Goal: Transaction & Acquisition: Purchase product/service

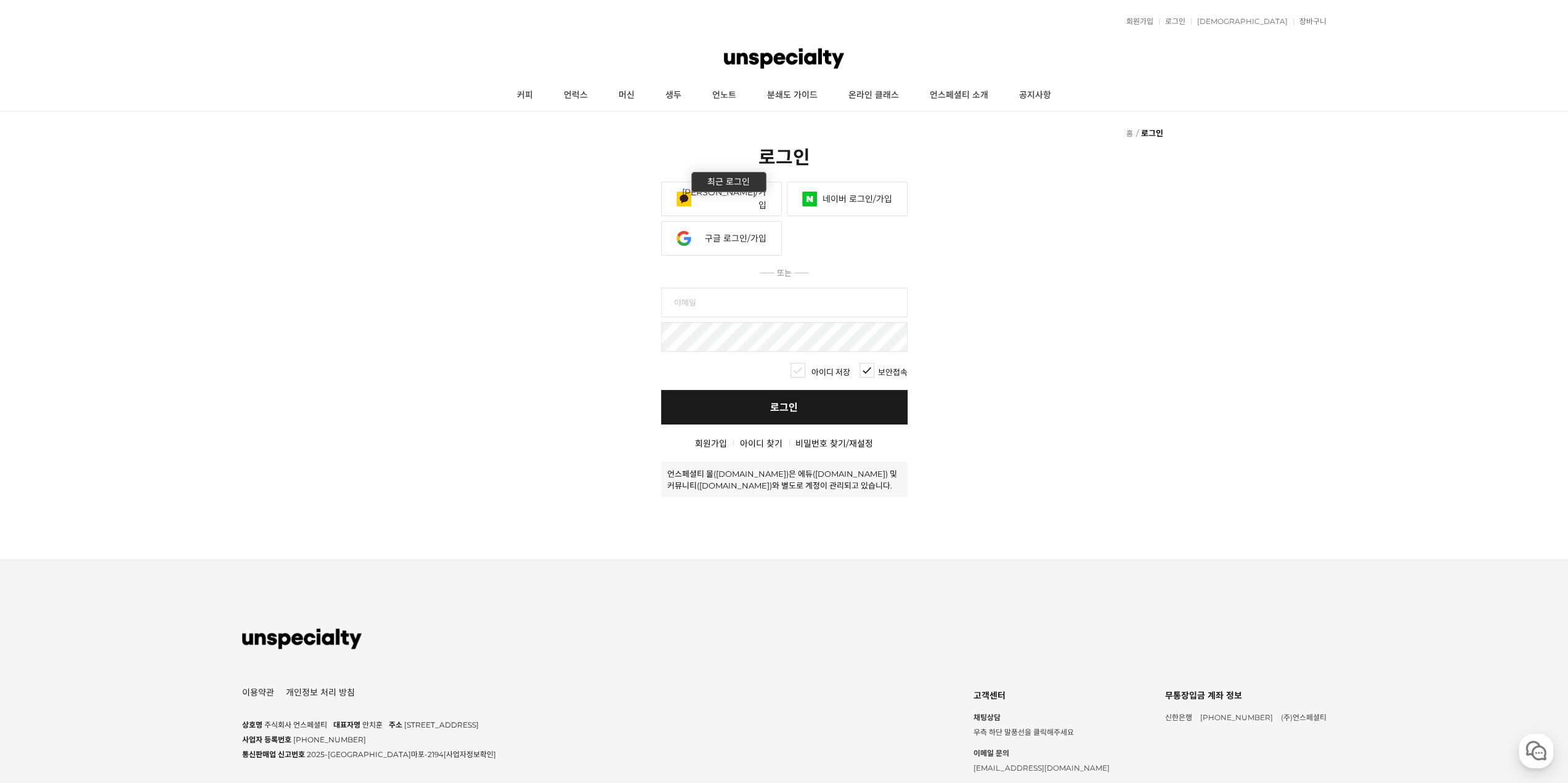
click at [722, 192] on link "카카오 로그인/가입" at bounding box center [722, 199] width 121 height 34
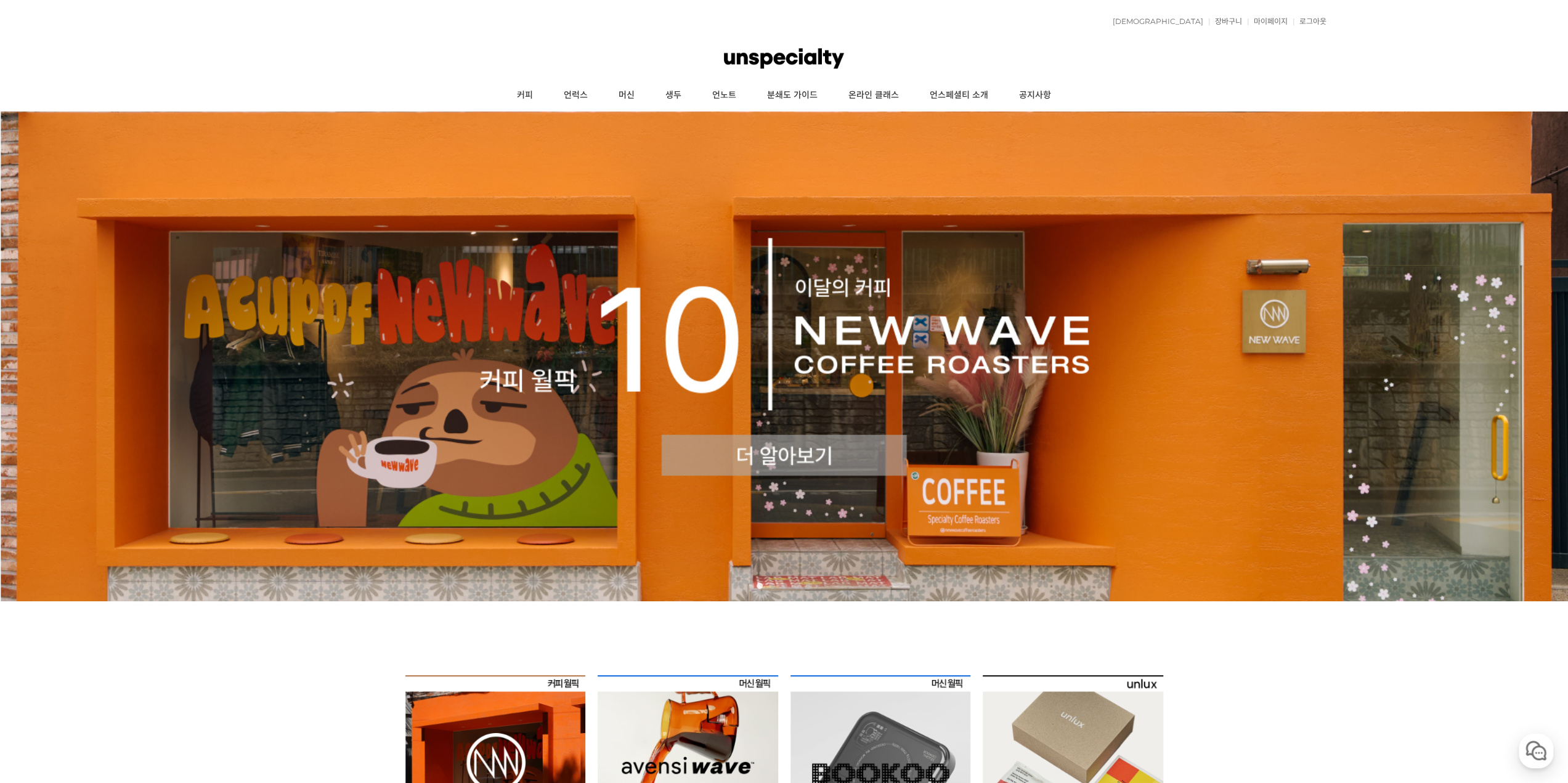
click at [1269, 28] on div "적립금 0원 예치금 쿠폰 0 관심상품 장바구니 0개 ( 0원 ) 주문조회 장바구니 내정보수정 마이페이지 최근본상품 로그아웃 고객센터 공지사항 …" at bounding box center [784, 22] width 1084 height 31
click at [1270, 20] on link "마이페이지" at bounding box center [1267, 21] width 40 height 7
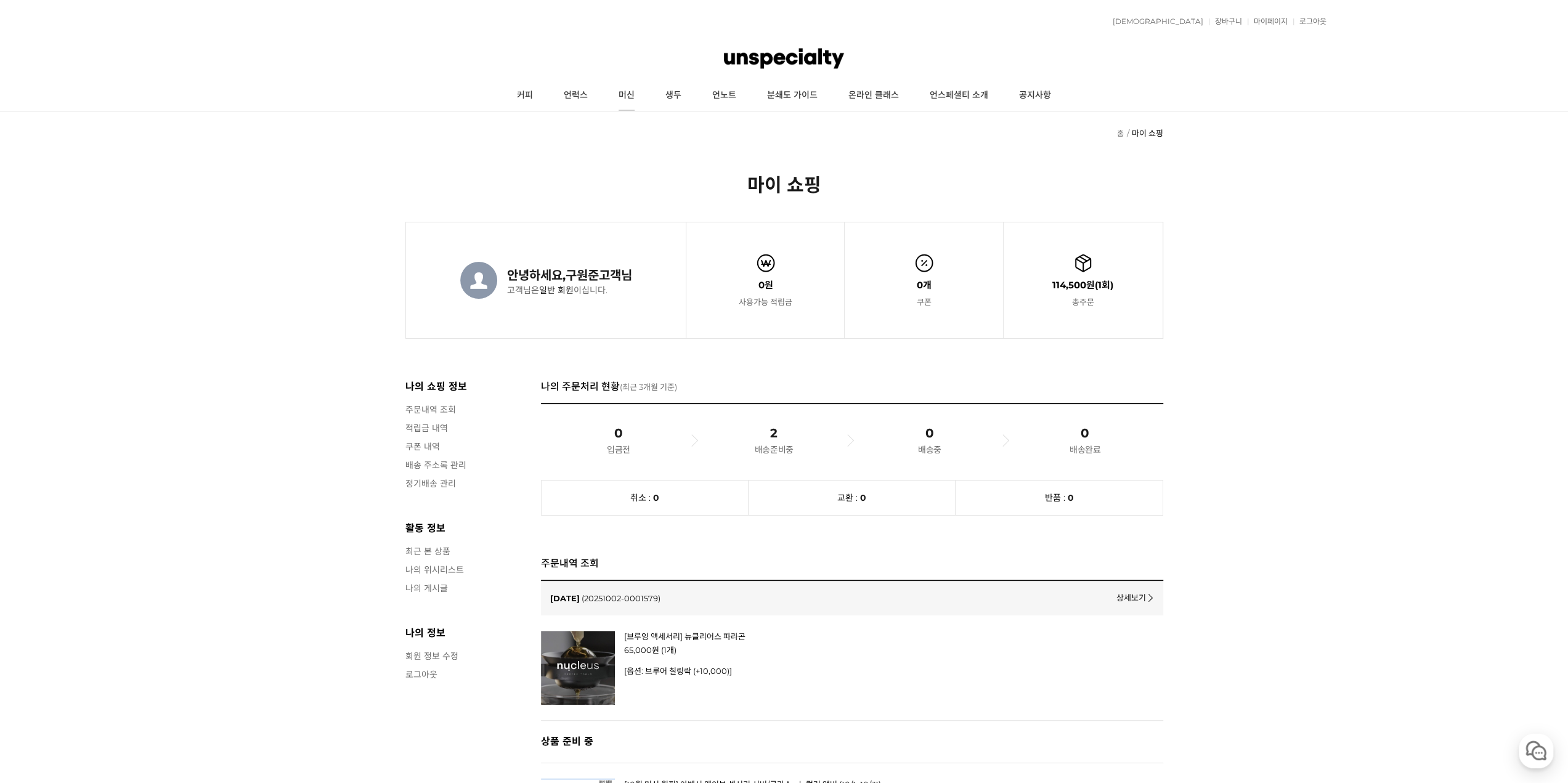
click at [612, 97] on link "머신" at bounding box center [626, 95] width 46 height 31
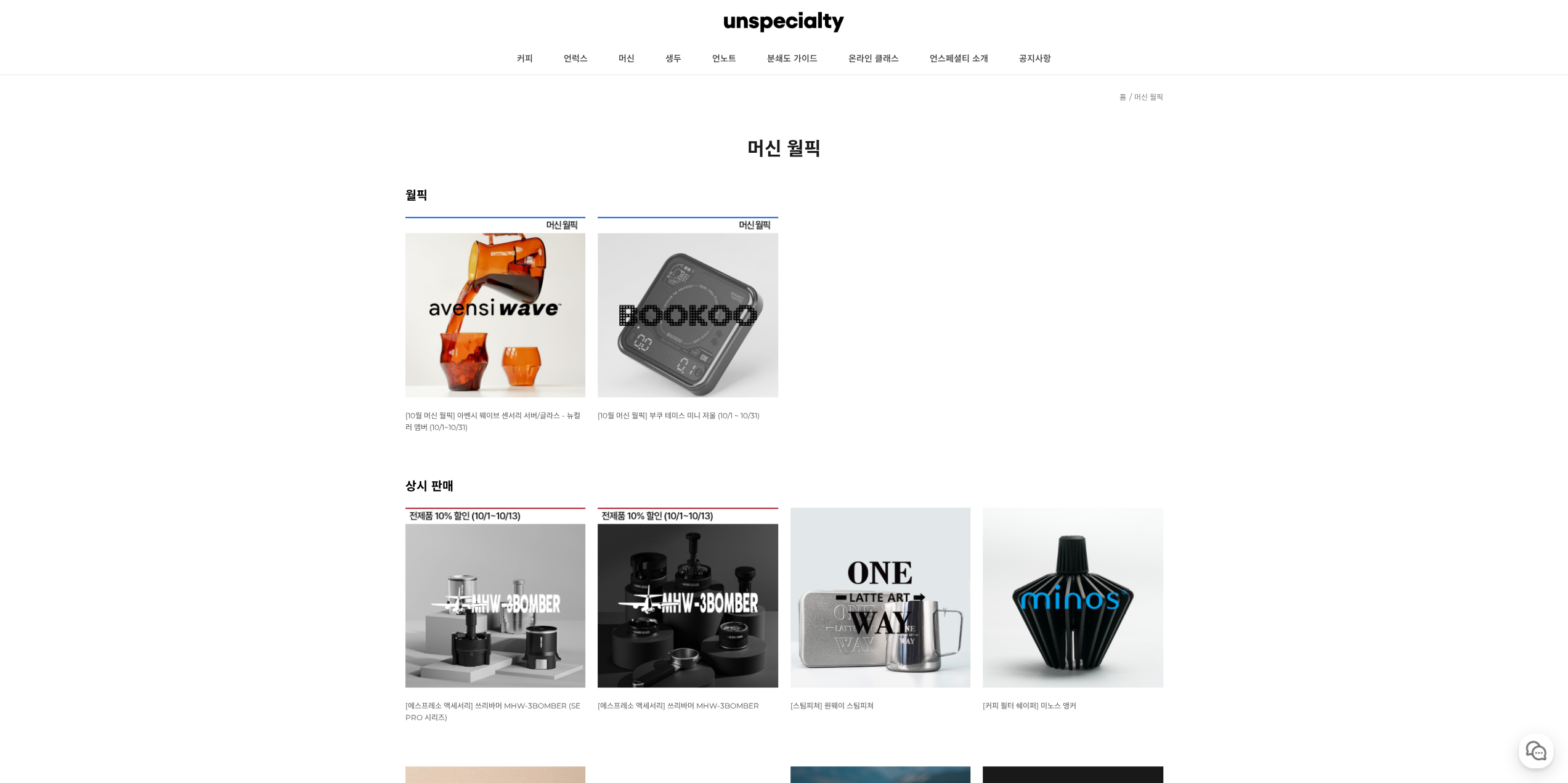
scroll to position [431, 0]
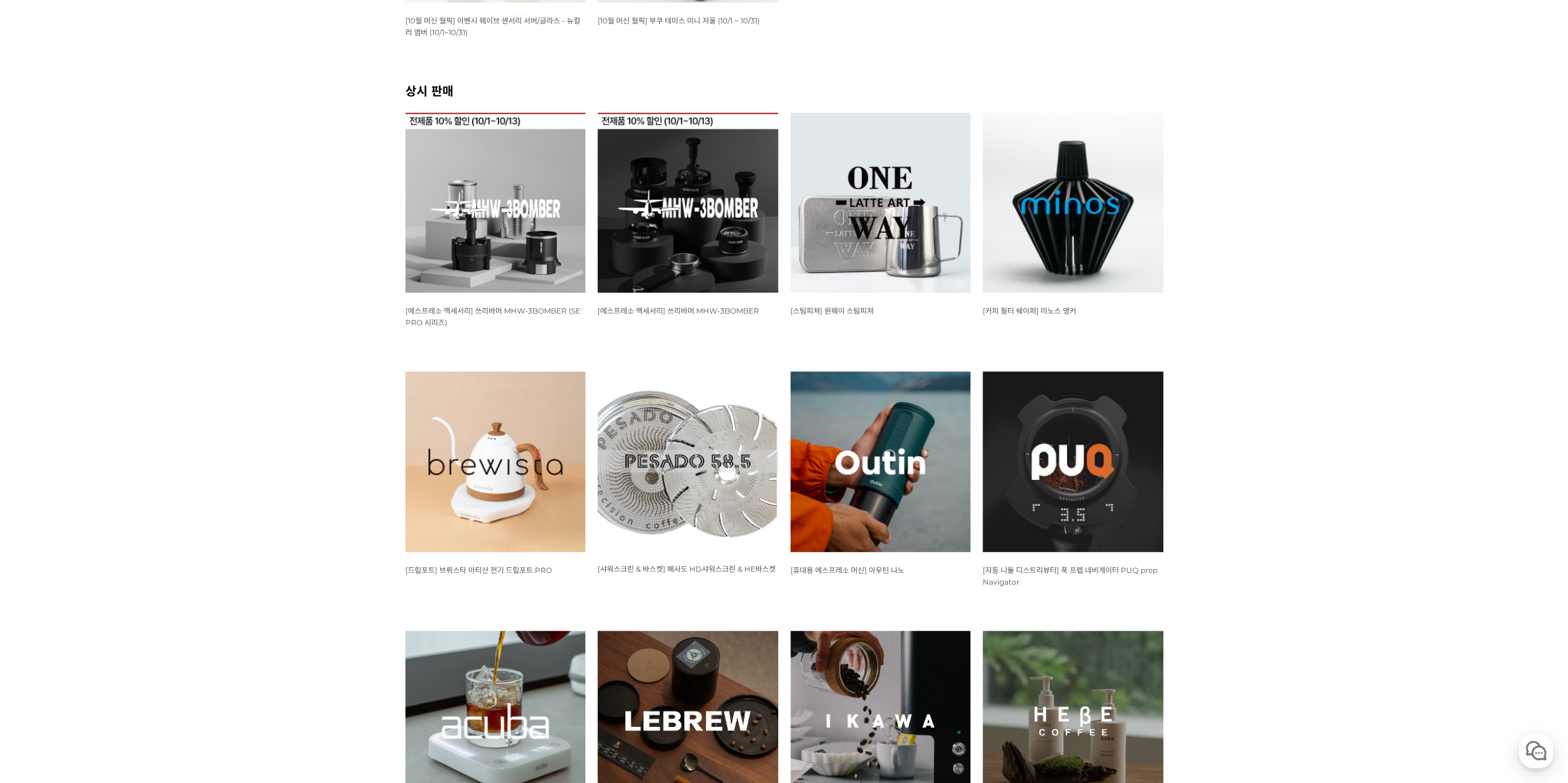
click at [877, 212] on img at bounding box center [880, 202] width 180 height 180
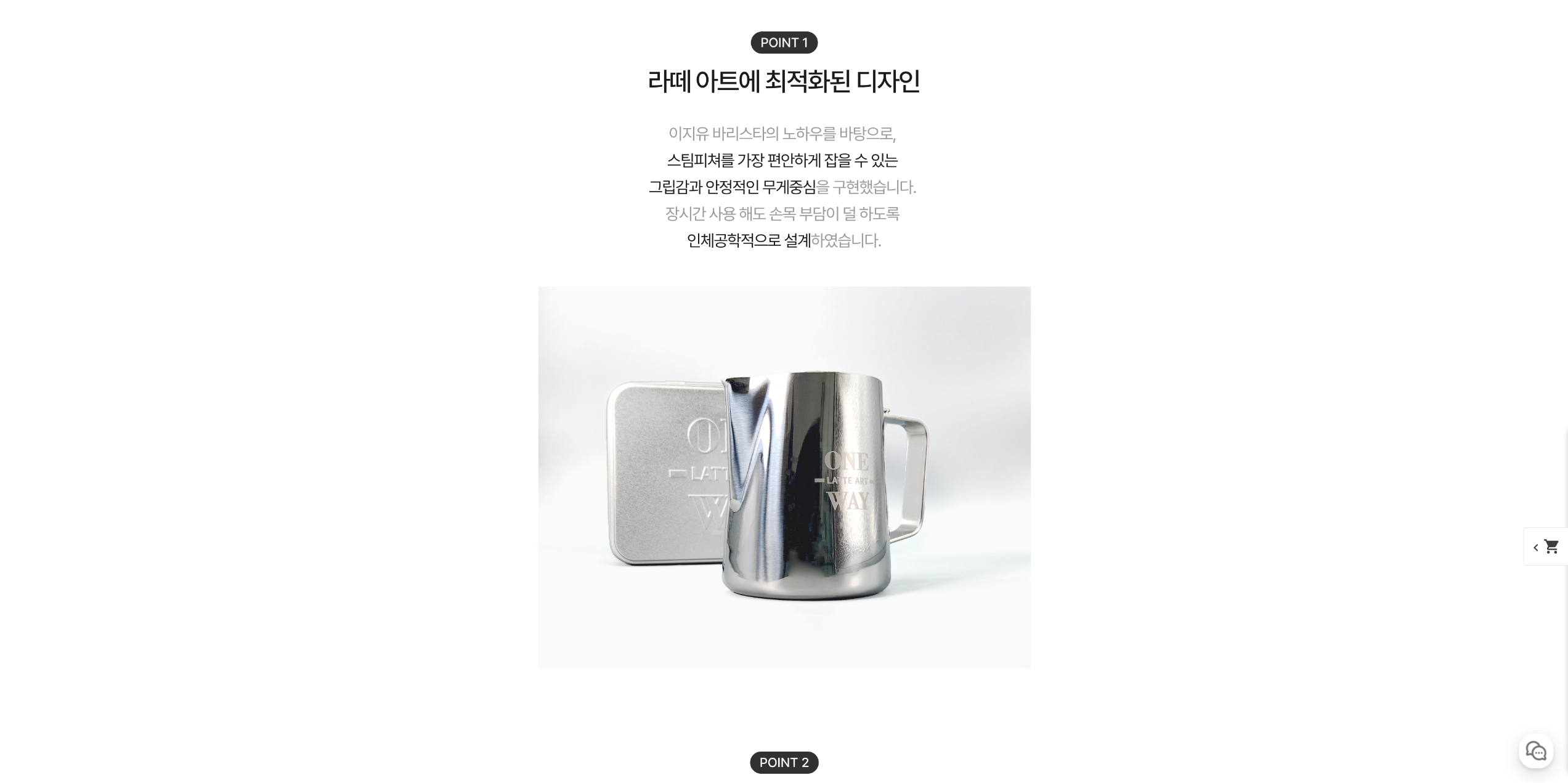
scroll to position [3328, 0]
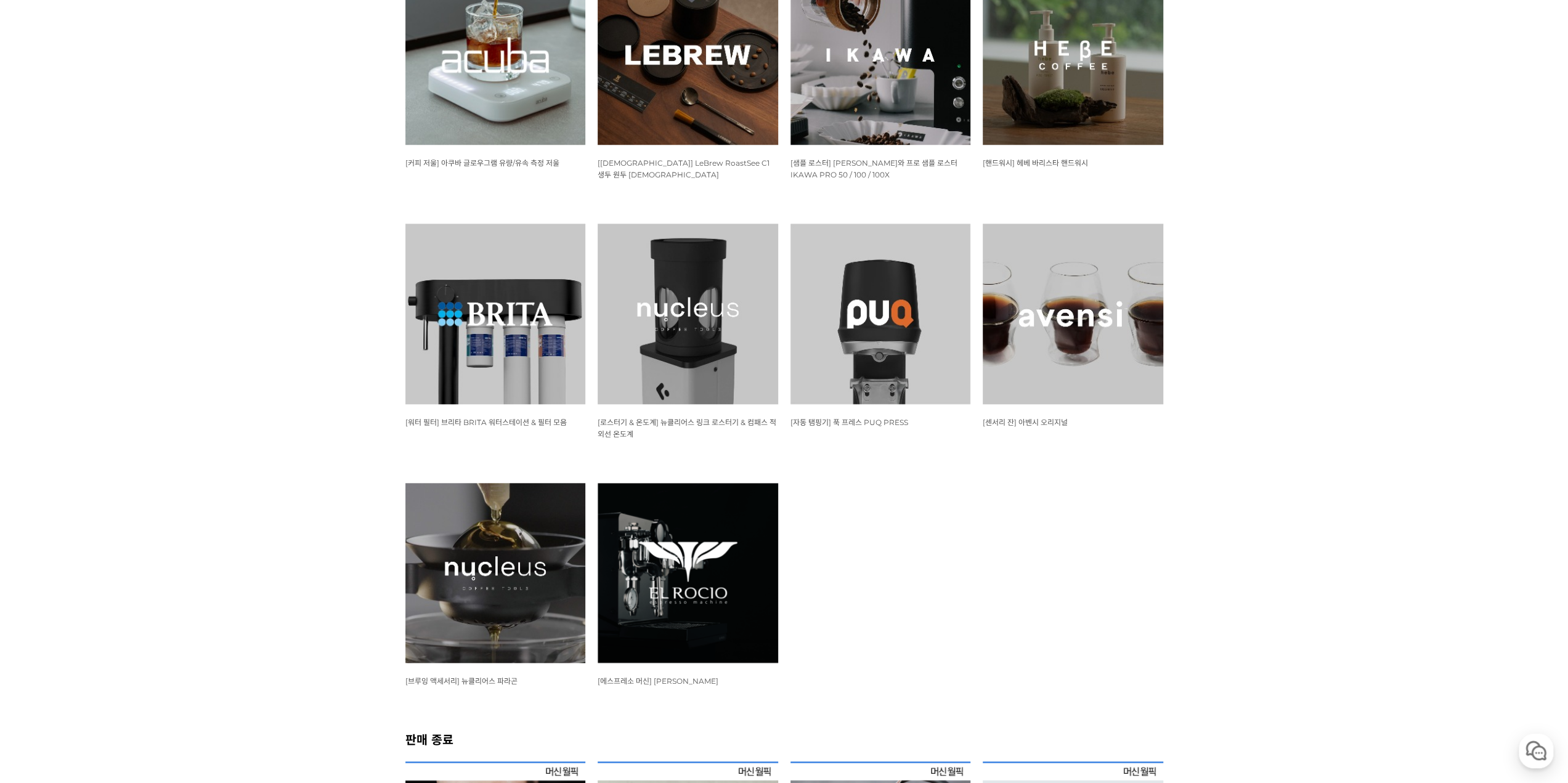
scroll to position [1109, 0]
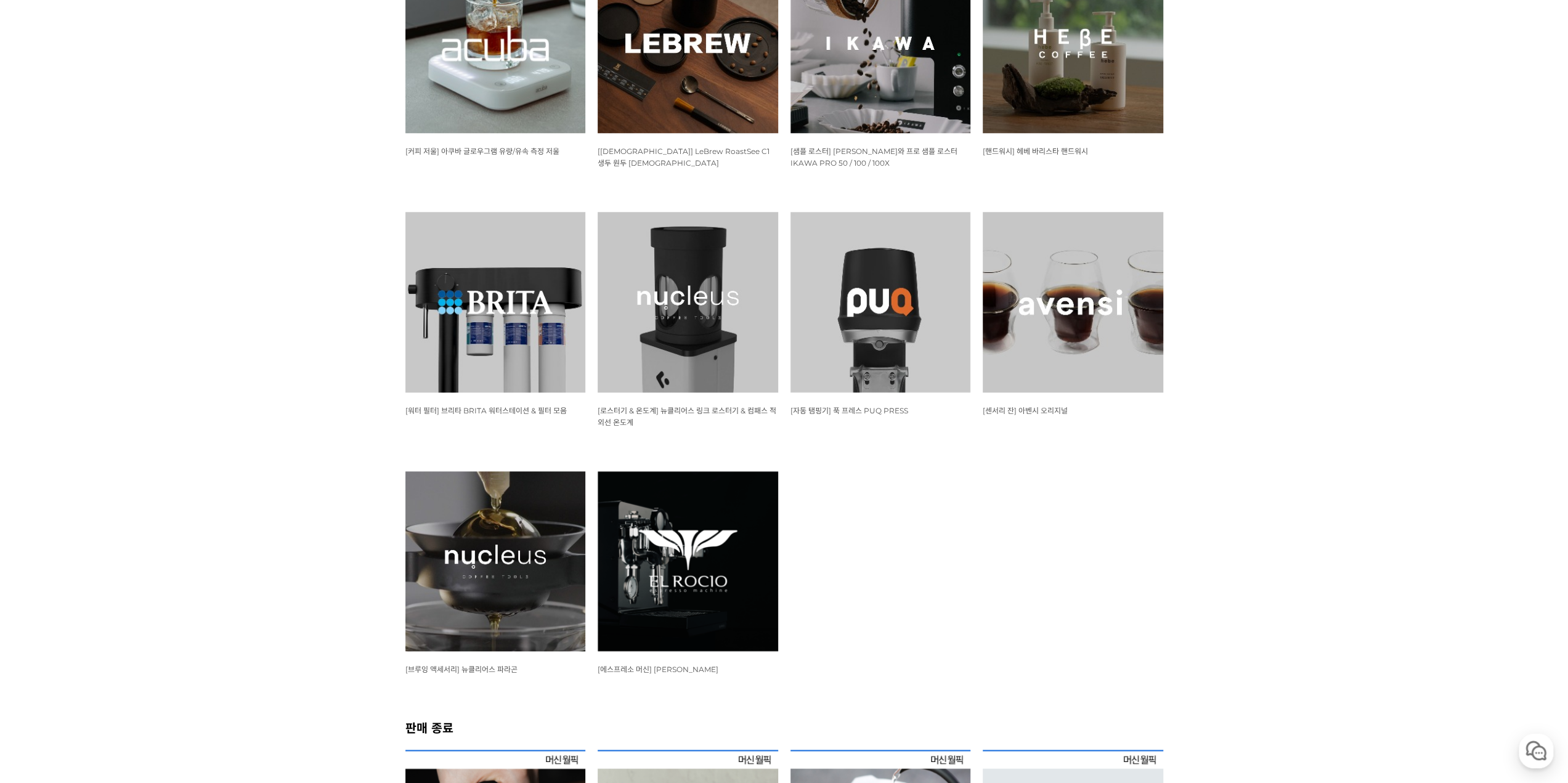
click at [545, 538] on img at bounding box center [495, 561] width 180 height 180
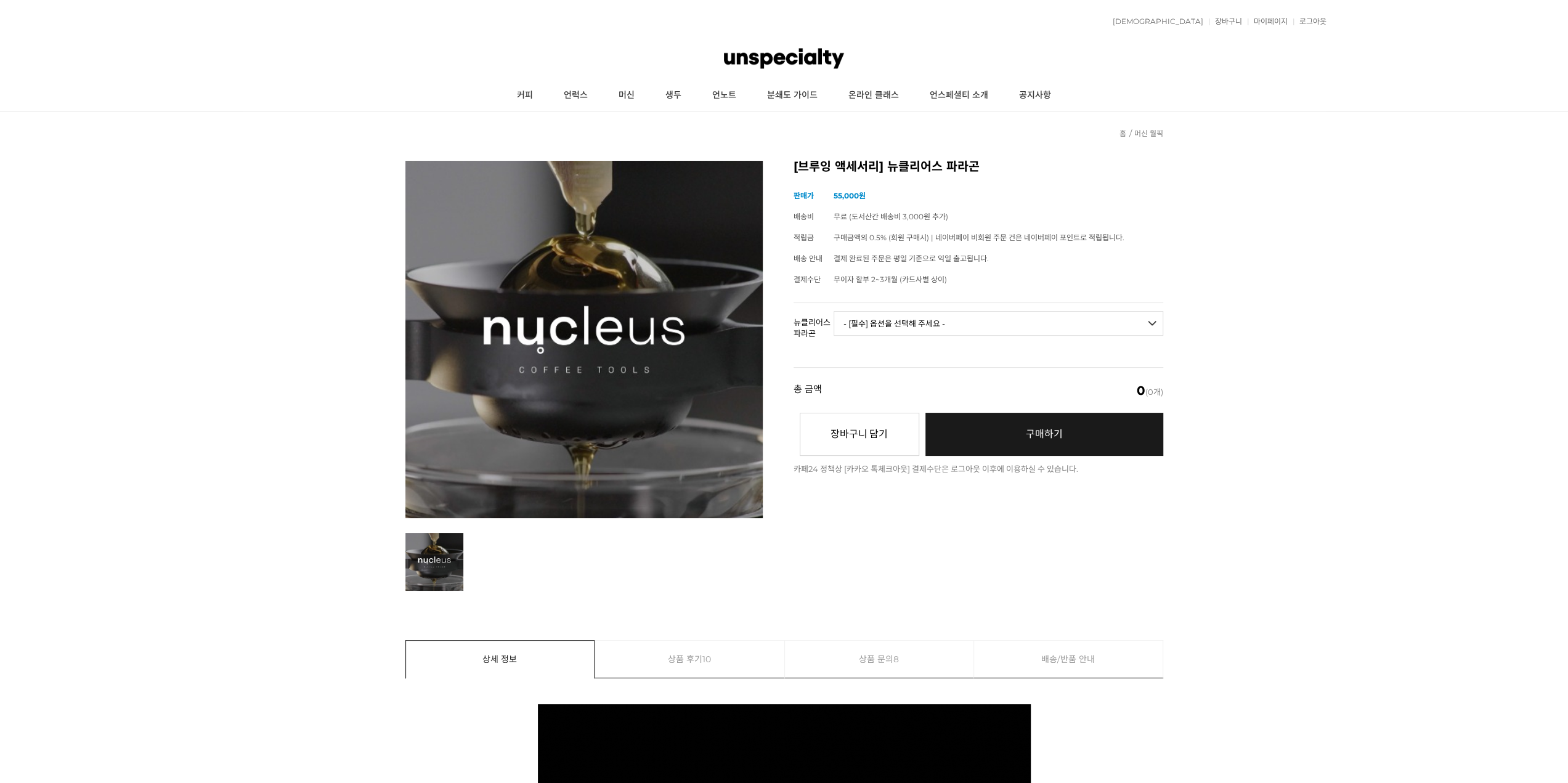
click at [1058, 322] on select "- [필수] 옵션을 선택해 주세요 - ------------------- 브루어 세트 V.2 브루어 칠링락 [GEOGRAPHIC_DATA] 세…" at bounding box center [998, 324] width 329 height 24
click at [884, 323] on select "- [필수] 옵션을 선택해 주세요 - ------------------- 브루어 세트 V.2 브루어 칠링락 [GEOGRAPHIC_DATA] 세…" at bounding box center [998, 324] width 329 height 24
click at [833, 312] on select "- [필수] 옵션을 선택해 주세요 - ------------------- 브루어 세트 V.2 브루어 칠링락 [GEOGRAPHIC_DATA] 세…" at bounding box center [998, 324] width 329 height 24
select select "*"
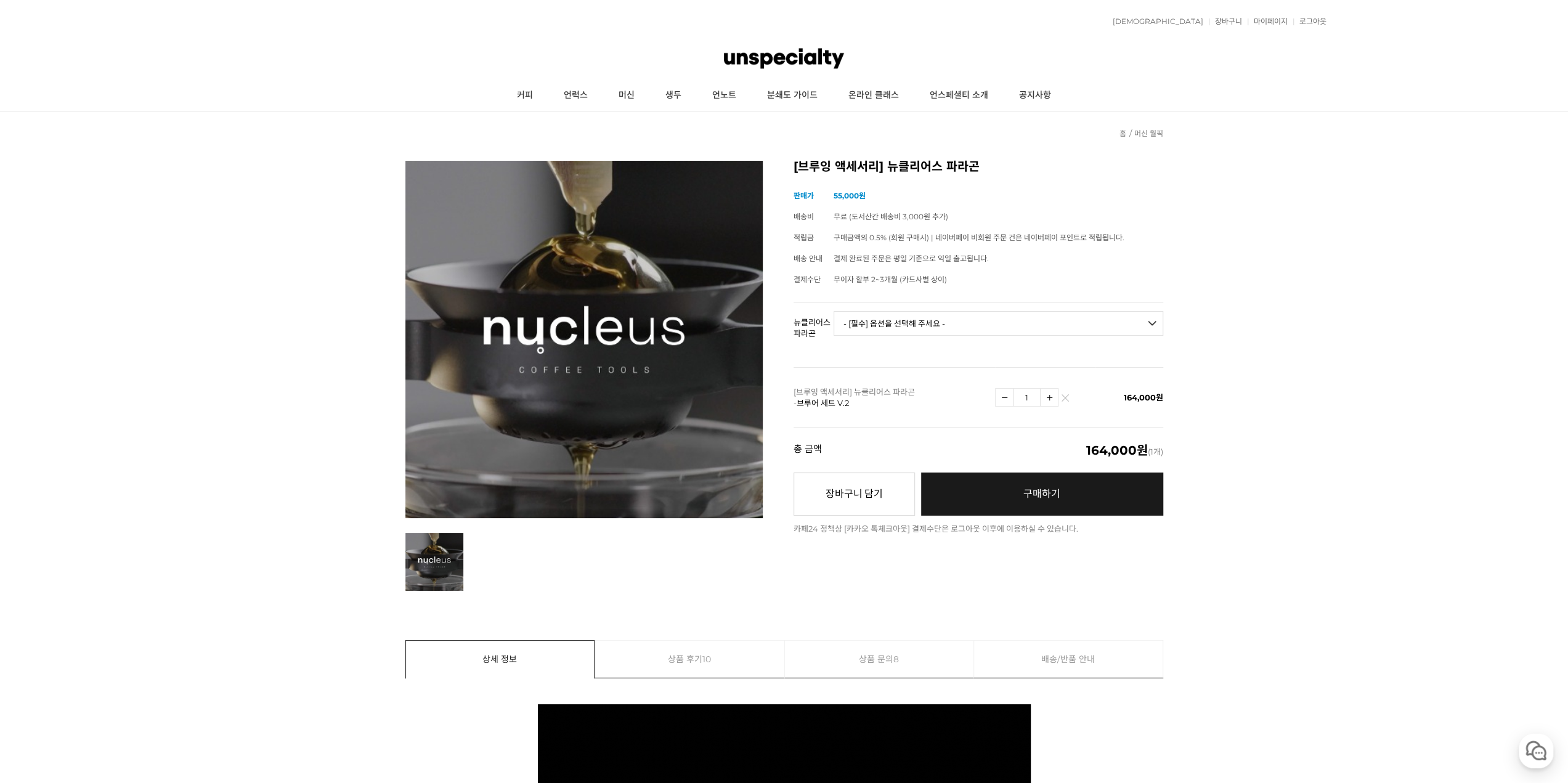
click at [674, 654] on link "상품 후기 10" at bounding box center [690, 659] width 189 height 37
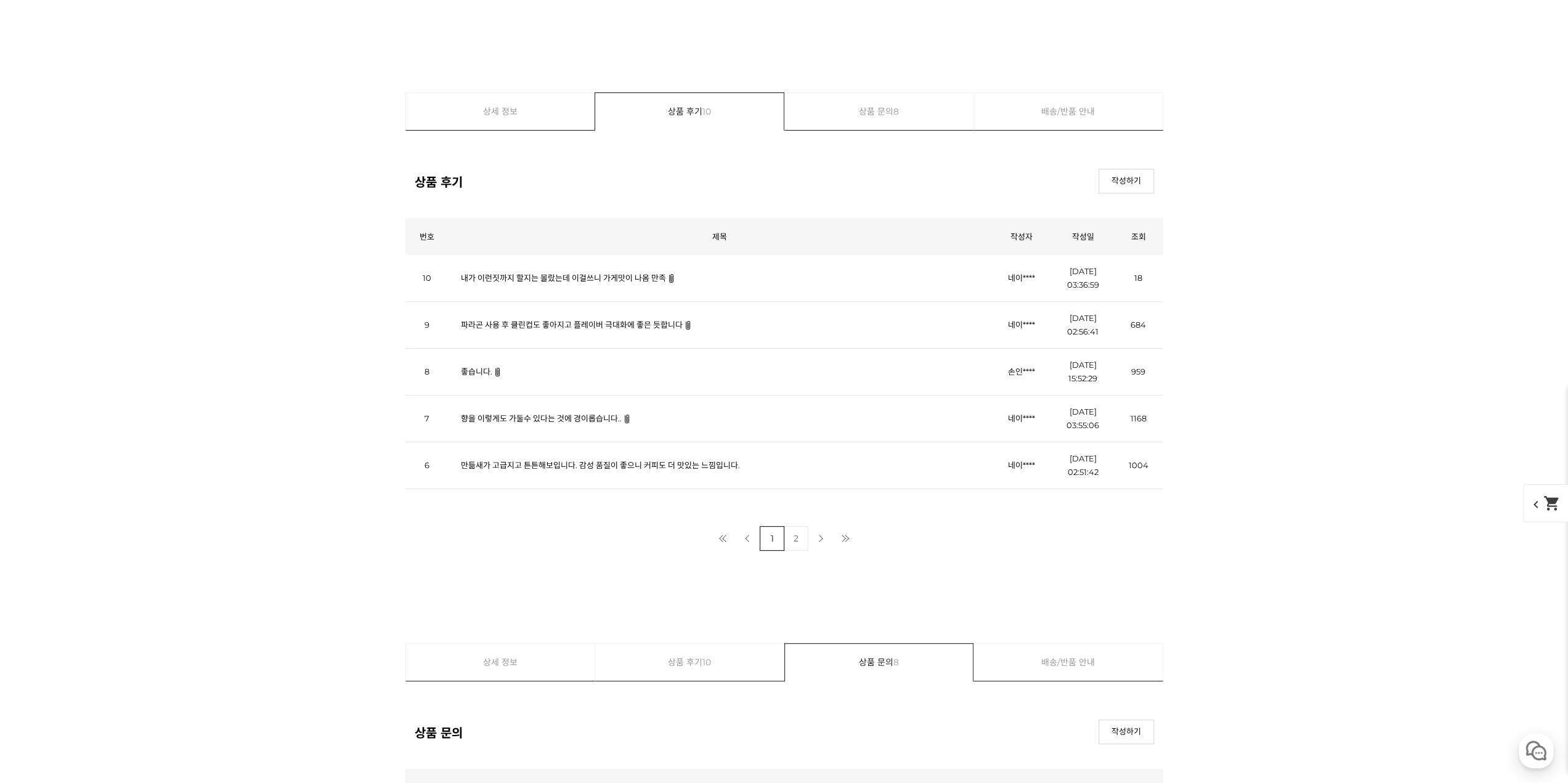
click at [552, 324] on link "파라곤 사용 후 클린컵도 좋아지고 플레이버 극대화에 좋은 듯합니다" at bounding box center [572, 325] width 222 height 10
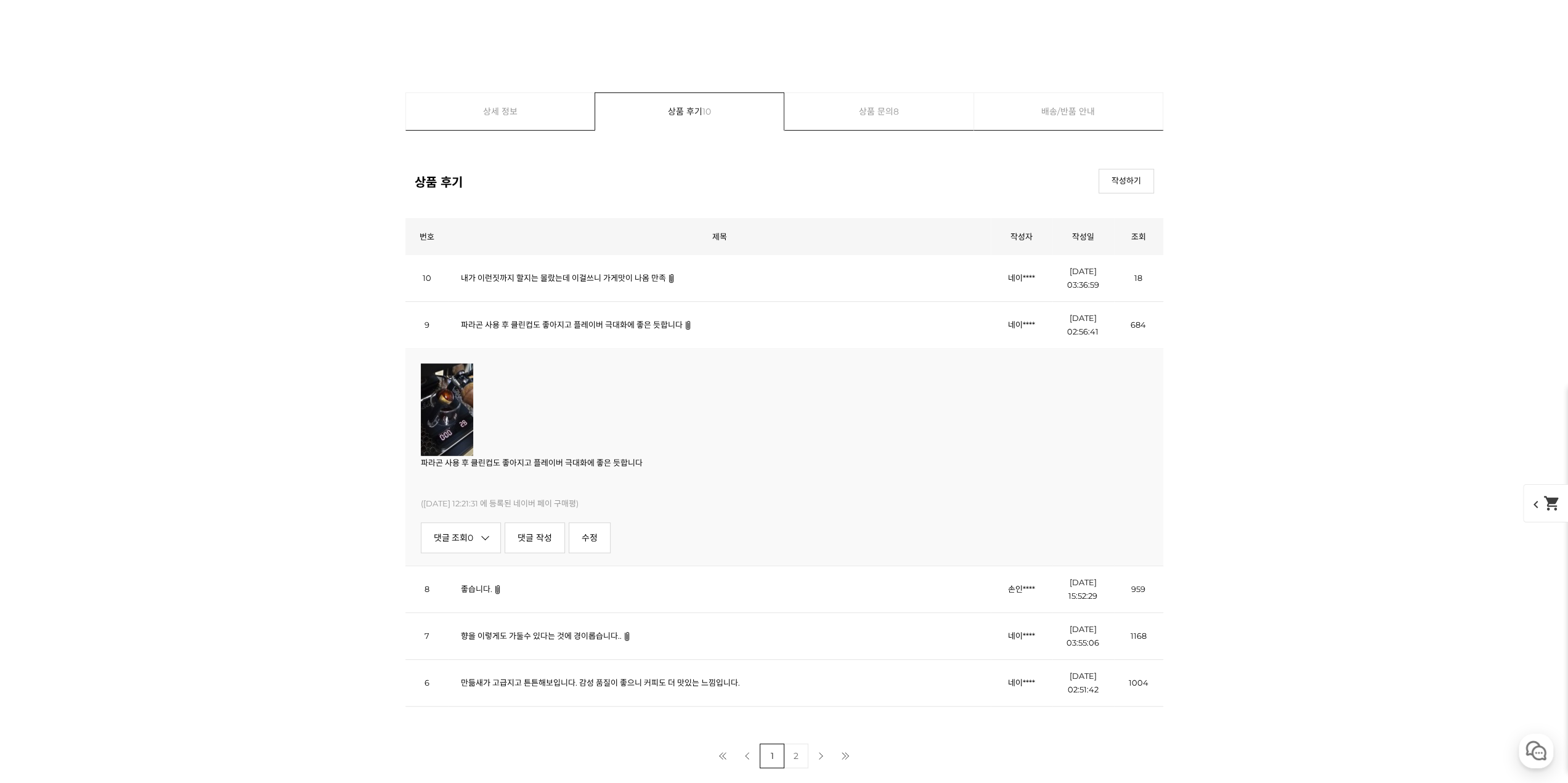
click at [421, 412] on img at bounding box center [447, 409] width 52 height 92
click at [542, 276] on link "내가 이런짓까지 할지는 몰랐는데 이걸쓰니 가게맛이 나옴 만족" at bounding box center [563, 278] width 205 height 10
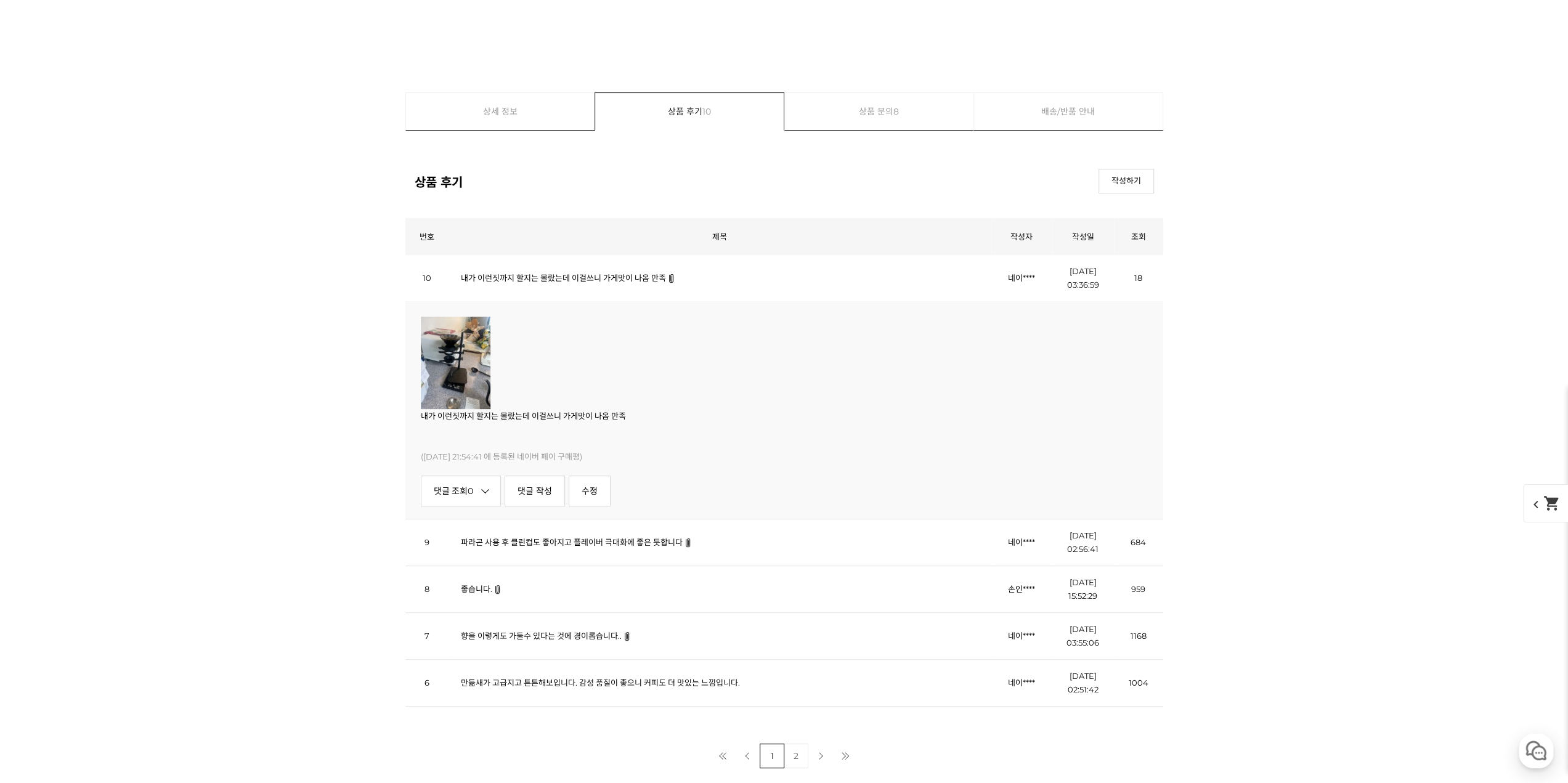
click at [409, 400] on div "내가 이런짓까지 할지는 몰랐는데 이걸쓰니 가게맛이 나옴 만족 ([DATE] 21:54:41 에 등록된 네이버 페이 구매평) 댓글 조회 0 댓글…" at bounding box center [784, 409] width 757 height 218
click at [441, 387] on img at bounding box center [455, 362] width 69 height 92
click at [455, 372] on img at bounding box center [455, 362] width 69 height 92
click at [538, 635] on link "향을 이렇게도 가둘수 있다는 것에 경이롭습니다.." at bounding box center [541, 636] width 161 height 10
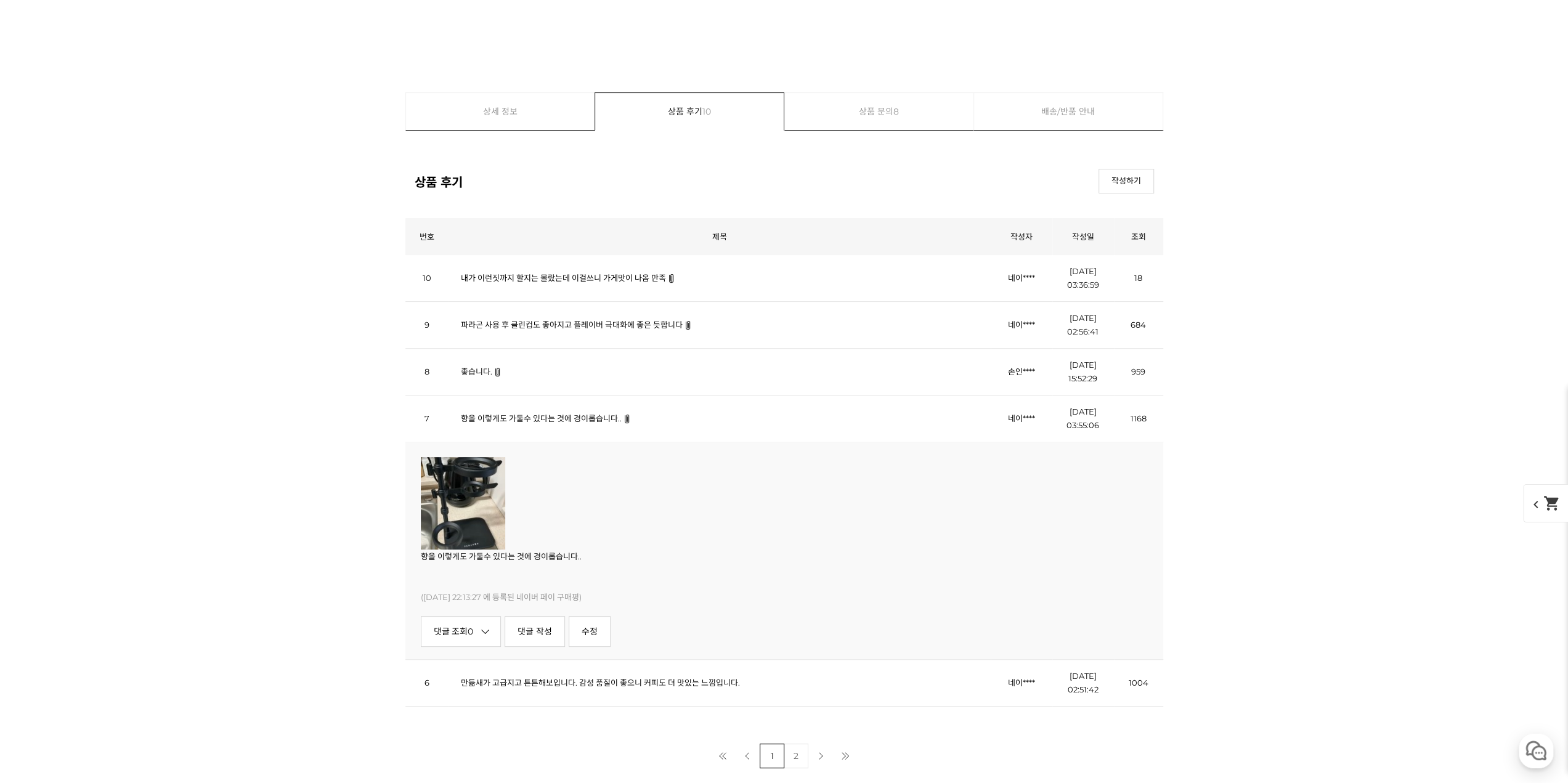
click at [504, 681] on link "만듦새가 고급지고 튼튼해보입니다. 감성 품질이 좋으니 커피도 더 맛있는 느낌입니다." at bounding box center [600, 683] width 279 height 10
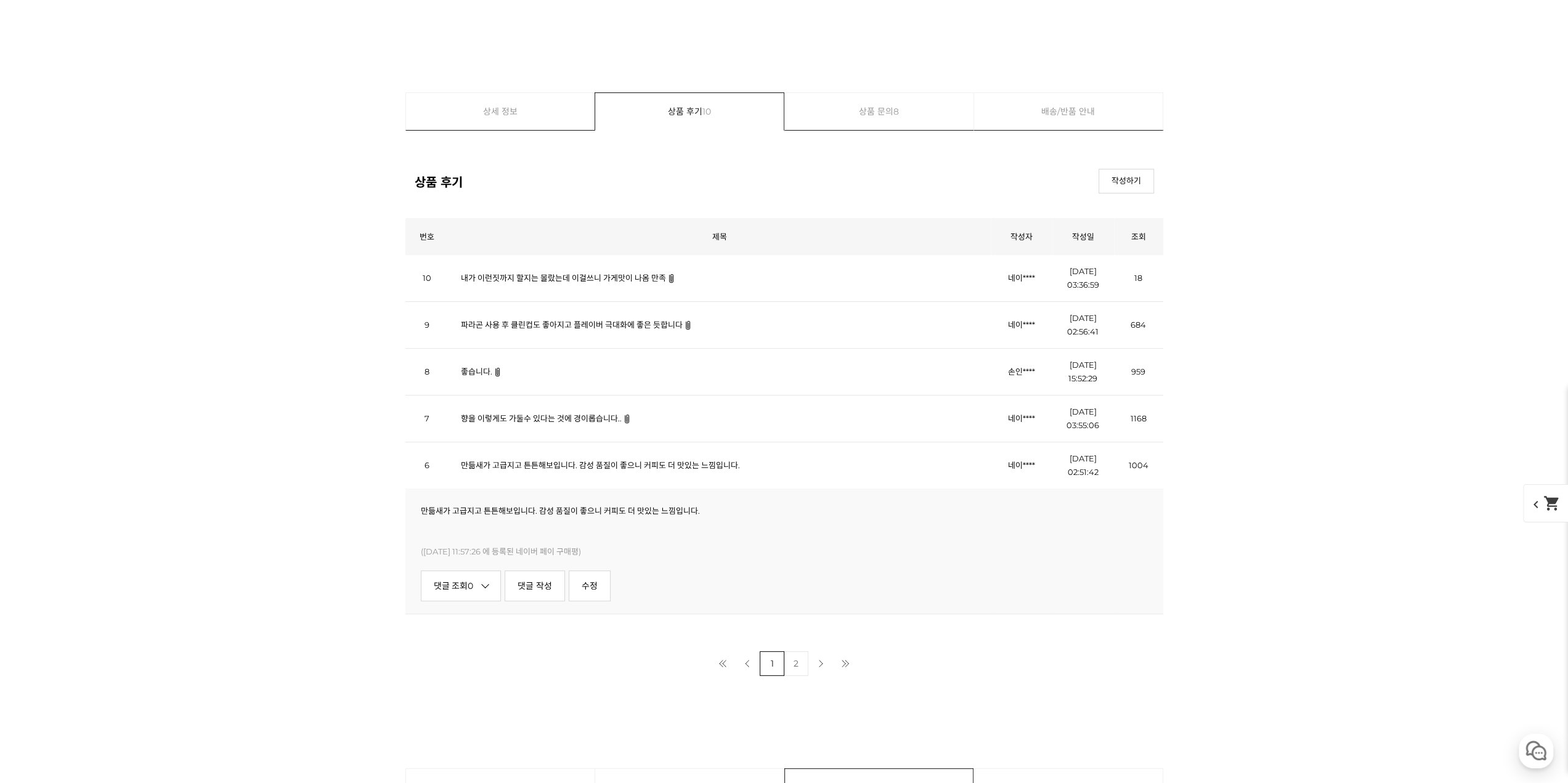
click at [588, 326] on link "파라곤 사용 후 클린컵도 좋아지고 플레이버 극대화에 좋은 듯합니다" at bounding box center [572, 325] width 222 height 10
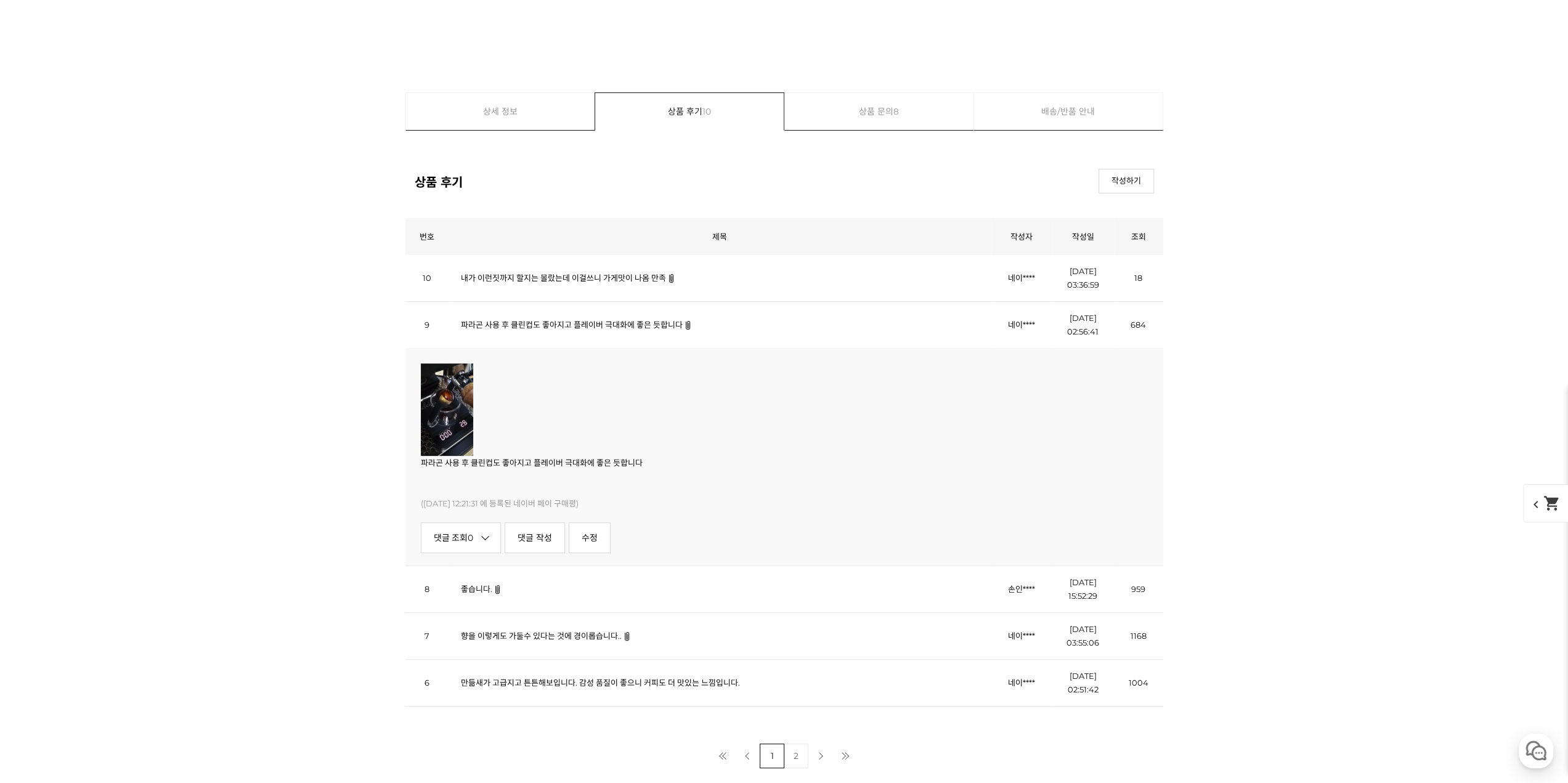
click at [588, 326] on link "파라곤 사용 후 클린컵도 좋아지고 플레이버 극대화에 좋은 듯합니다" at bounding box center [572, 325] width 222 height 10
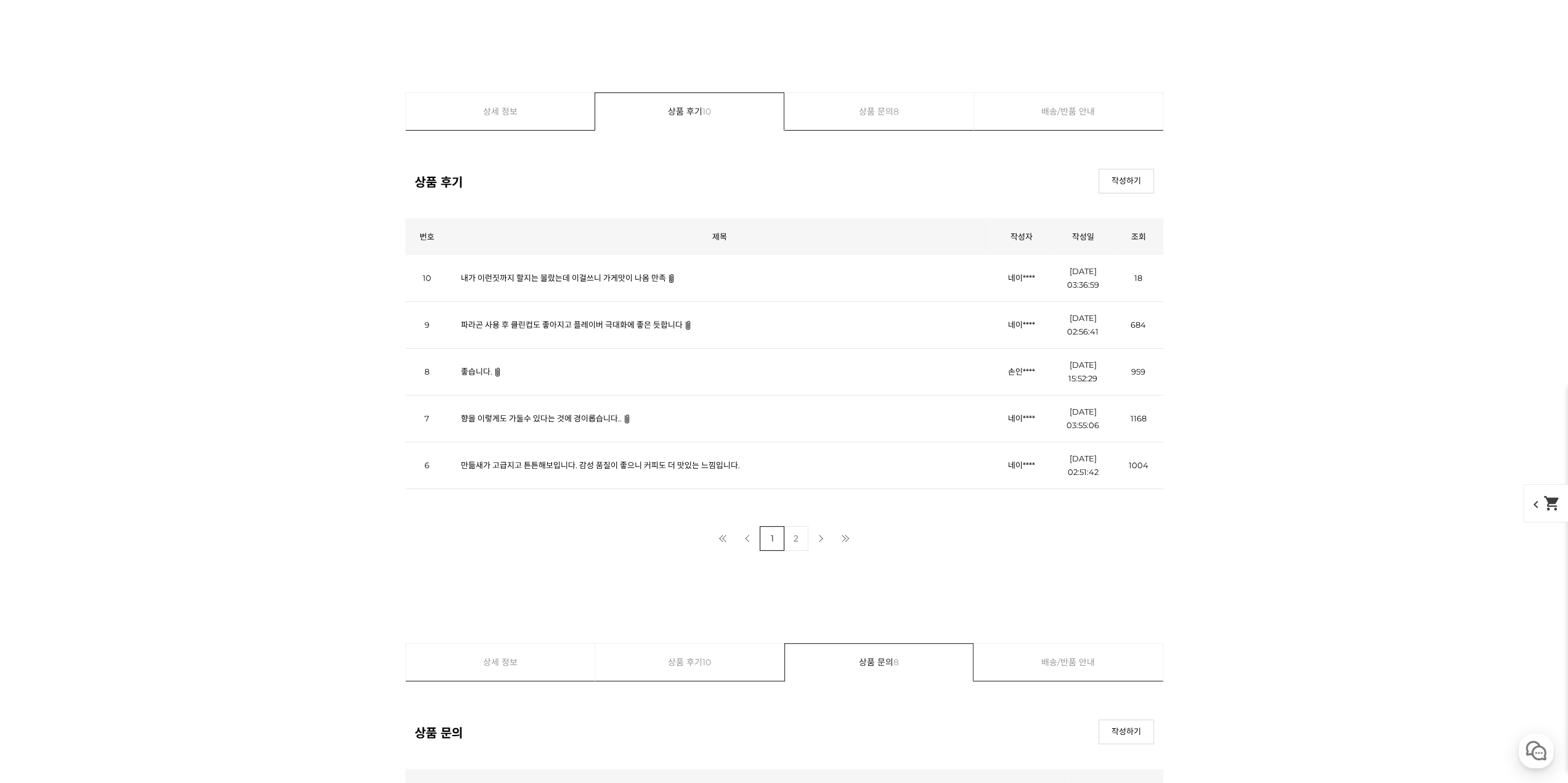
drag, startPoint x: 485, startPoint y: 358, endPoint x: 473, endPoint y: 375, distance: 20.8
click at [483, 362] on td "좋습니다." at bounding box center [719, 372] width 542 height 46
click at [473, 375] on link "좋습니다." at bounding box center [476, 372] width 32 height 10
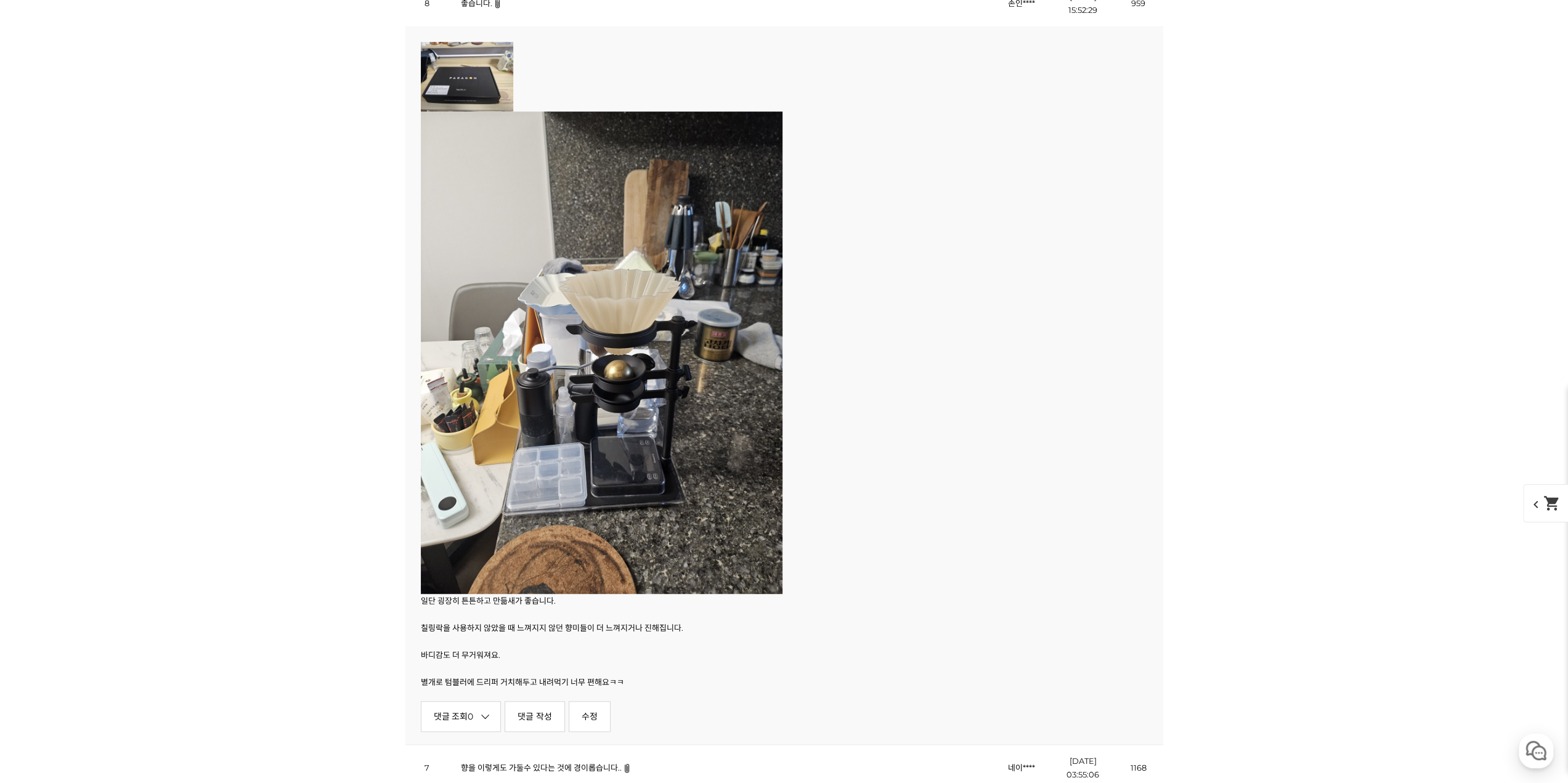
scroll to position [5285, 0]
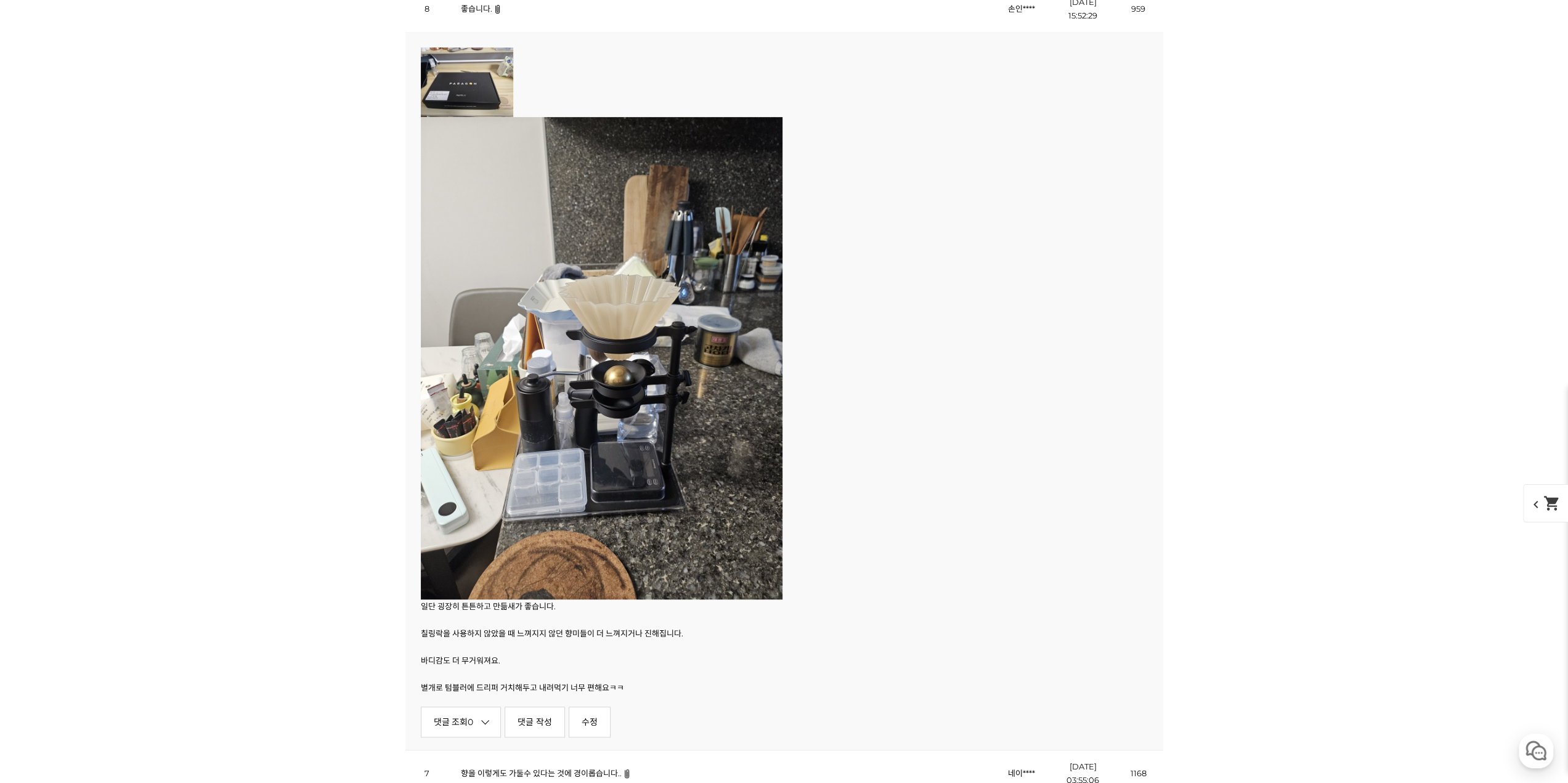
drag, startPoint x: 311, startPoint y: 611, endPoint x: 344, endPoint y: 572, distance: 51.1
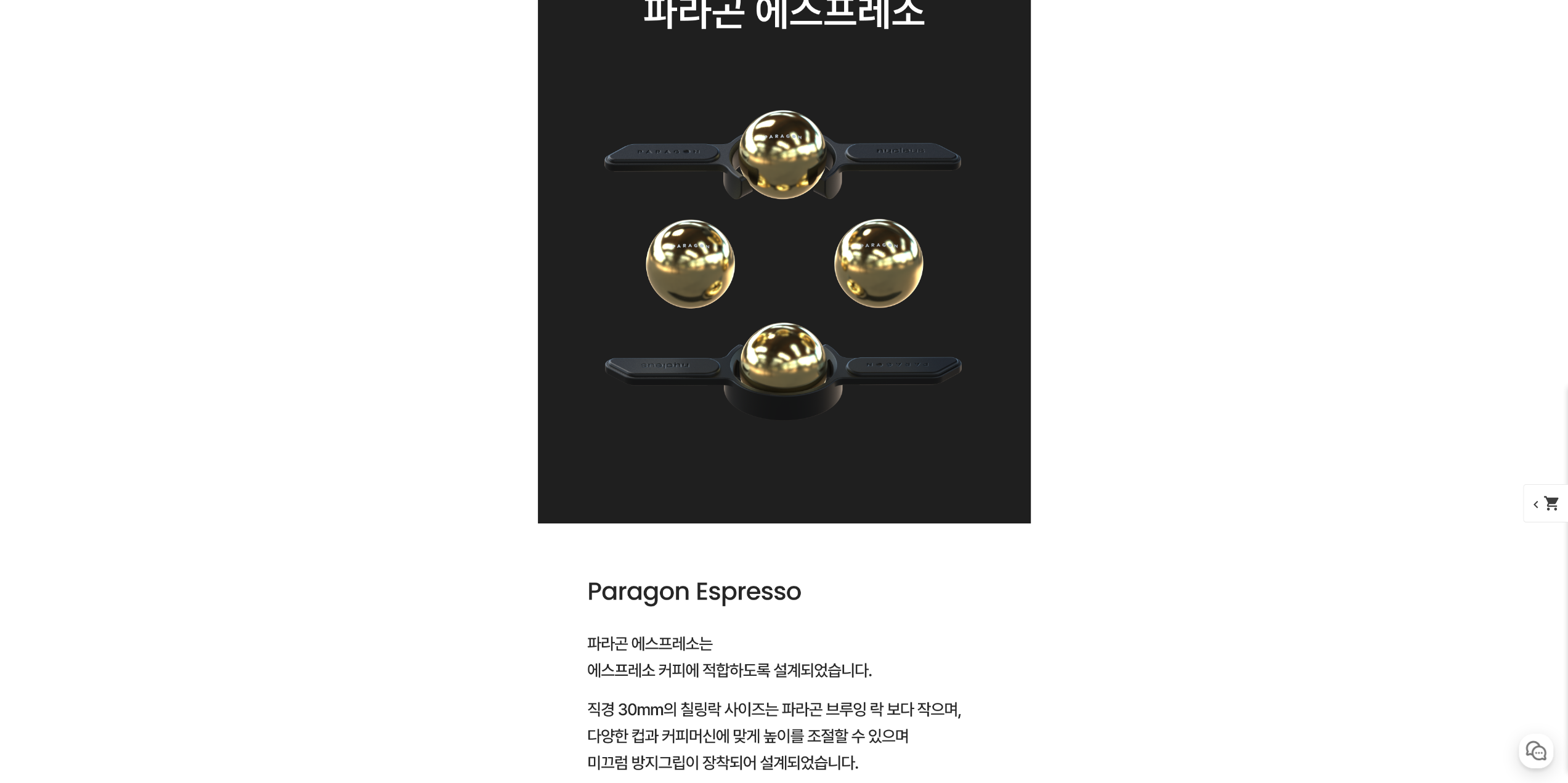
scroll to position [0, 0]
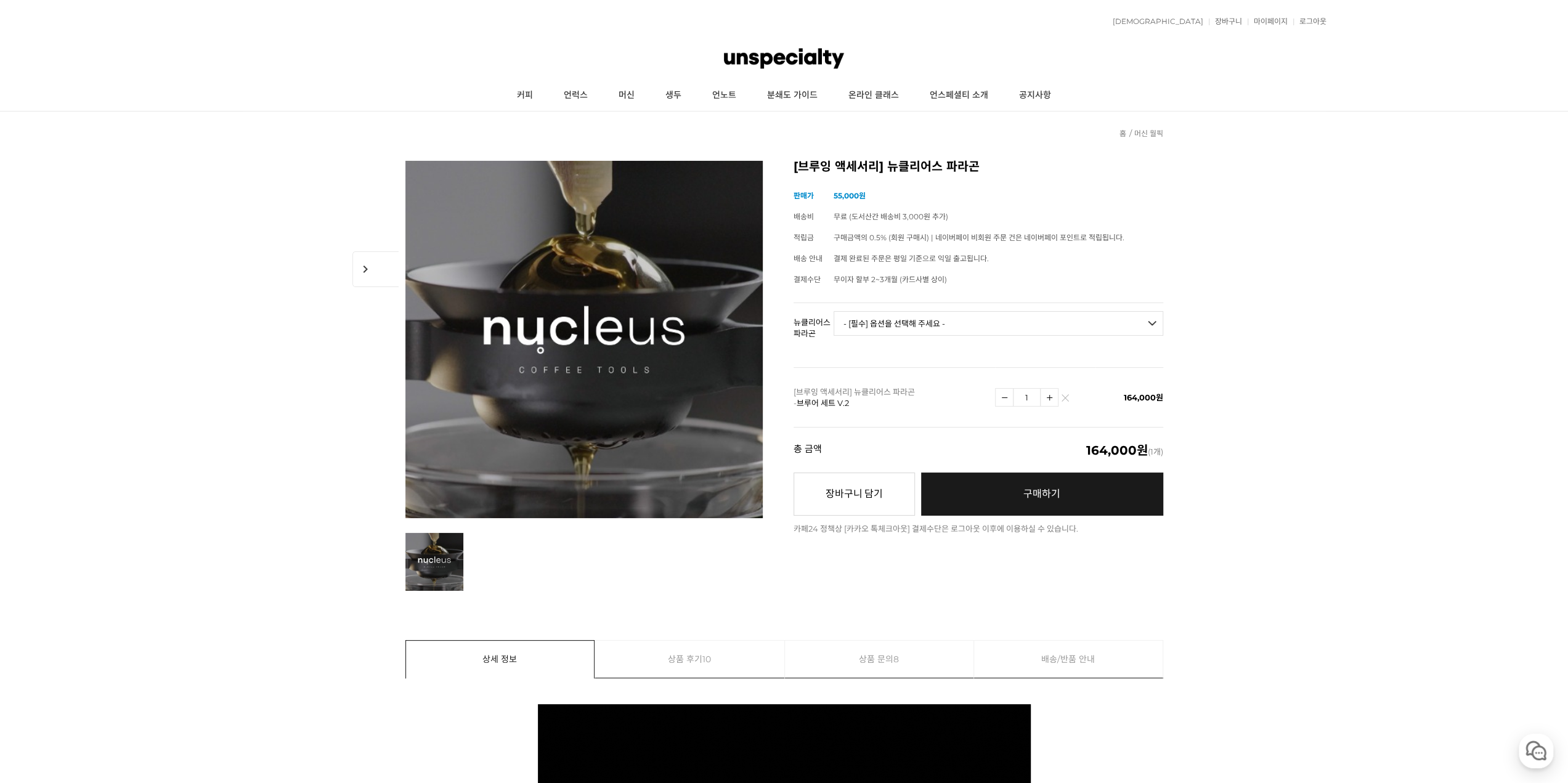
drag, startPoint x: 388, startPoint y: 719, endPoint x: 327, endPoint y: 243, distance: 479.9
